Goal: Navigation & Orientation: Find specific page/section

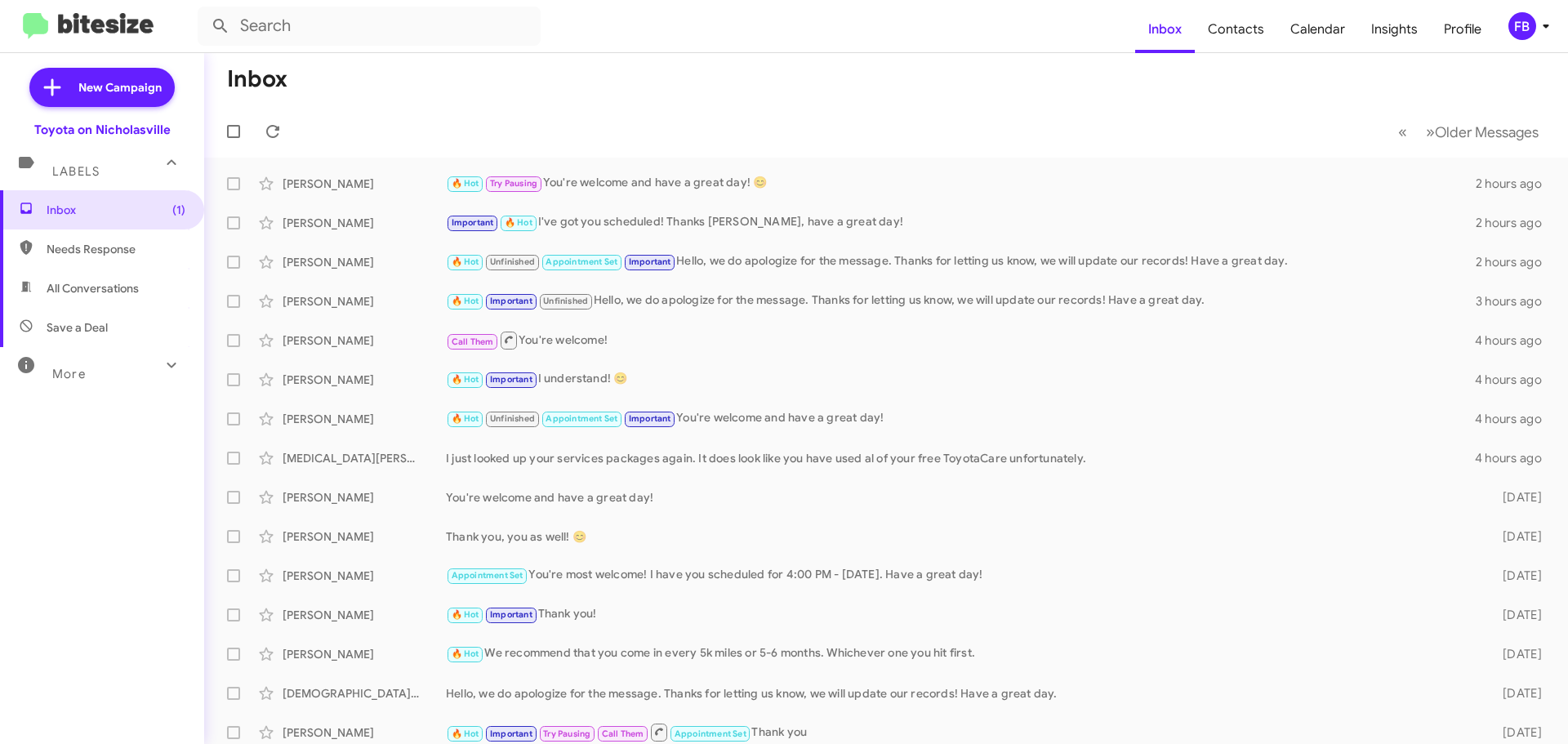
click at [144, 296] on span "All Conversations" at bounding box center [102, 287] width 204 height 39
type input "in:all-conversations"
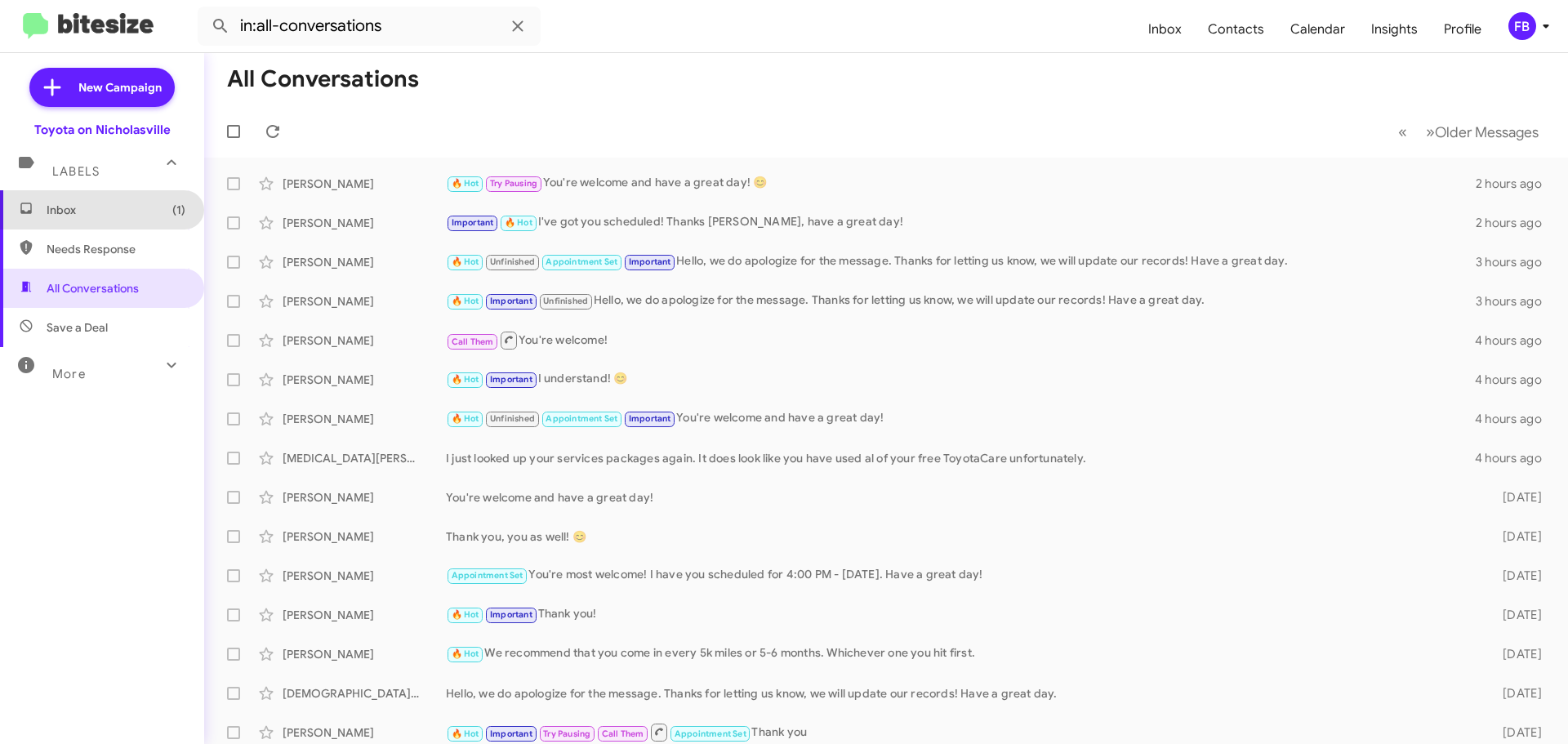
click at [142, 217] on span "Inbox (1)" at bounding box center [116, 210] width 139 height 17
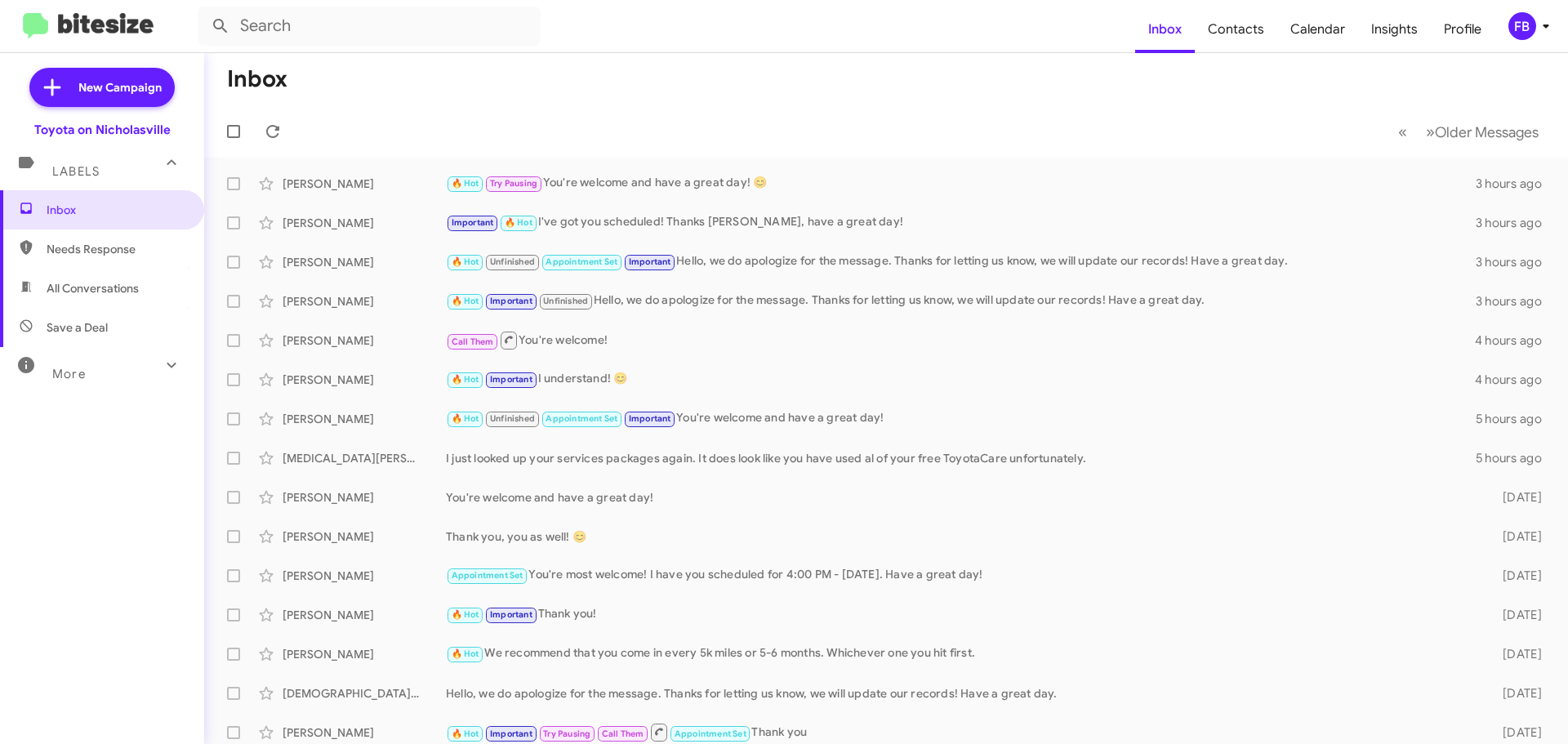
click at [77, 278] on span "All Conversations" at bounding box center [102, 287] width 204 height 39
type input "in:all-conversations"
